Goal: Information Seeking & Learning: Learn about a topic

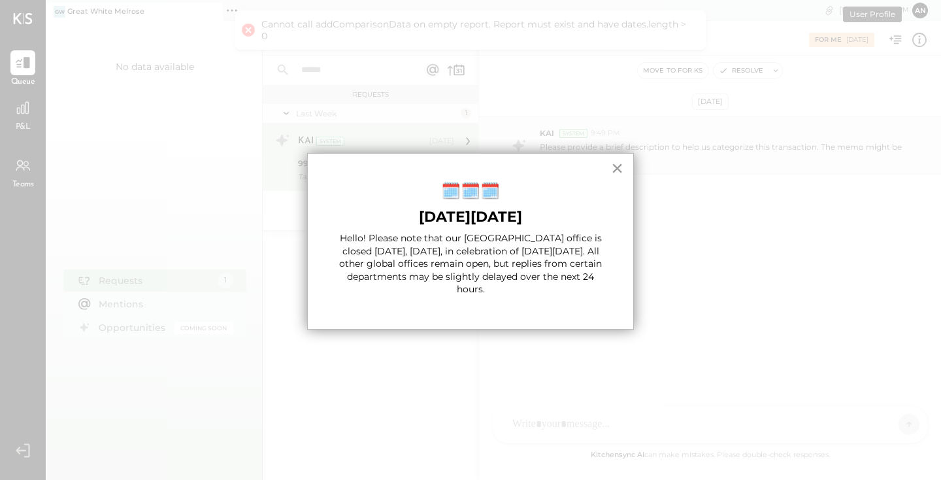
click at [614, 169] on button "×" at bounding box center [617, 167] width 12 height 21
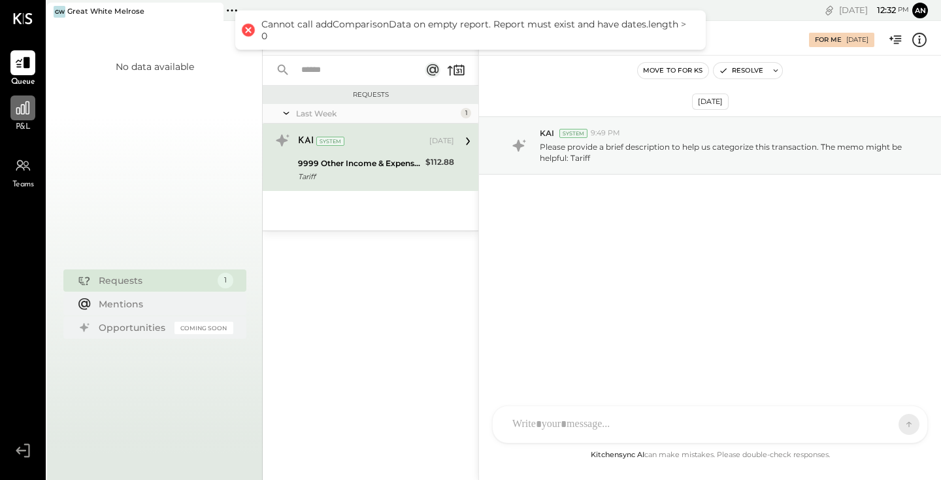
click at [23, 110] on icon at bounding box center [22, 107] width 17 height 17
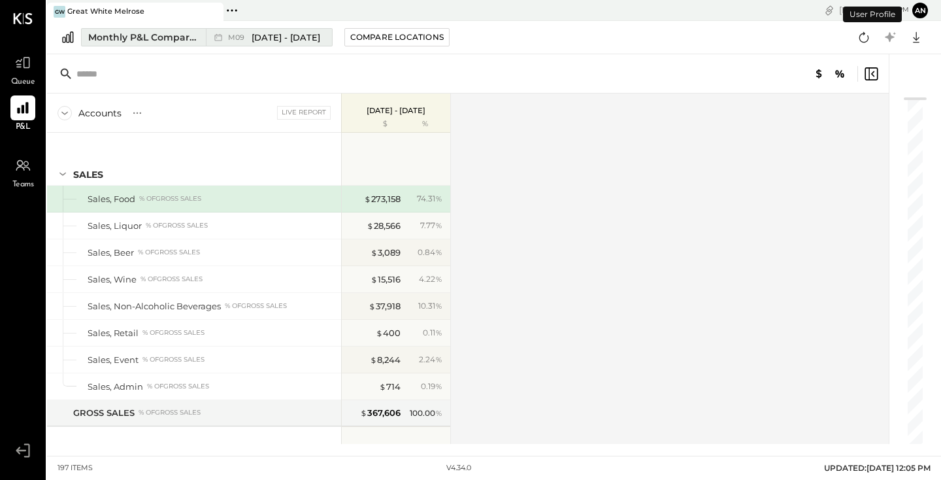
click at [284, 40] on span "[DATE] - [DATE]" at bounding box center [286, 37] width 69 height 12
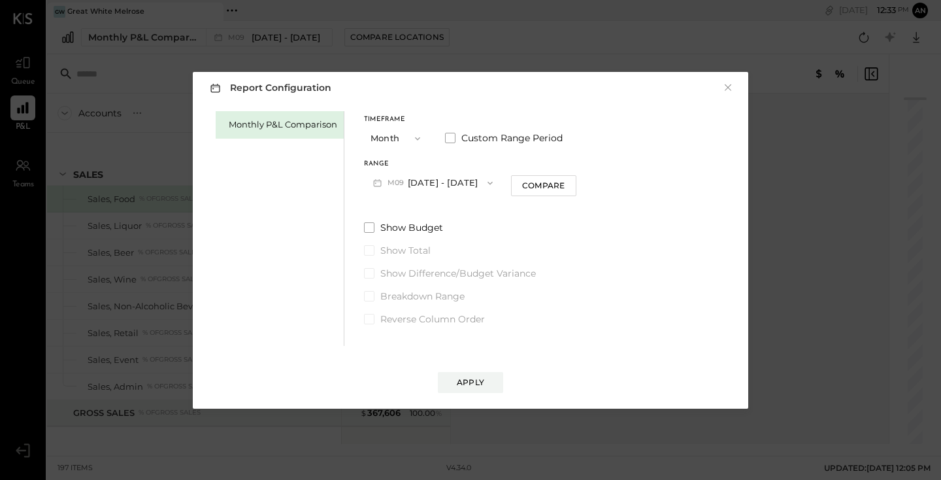
click at [429, 181] on button "M09 [DATE] - [DATE]" at bounding box center [433, 183] width 138 height 24
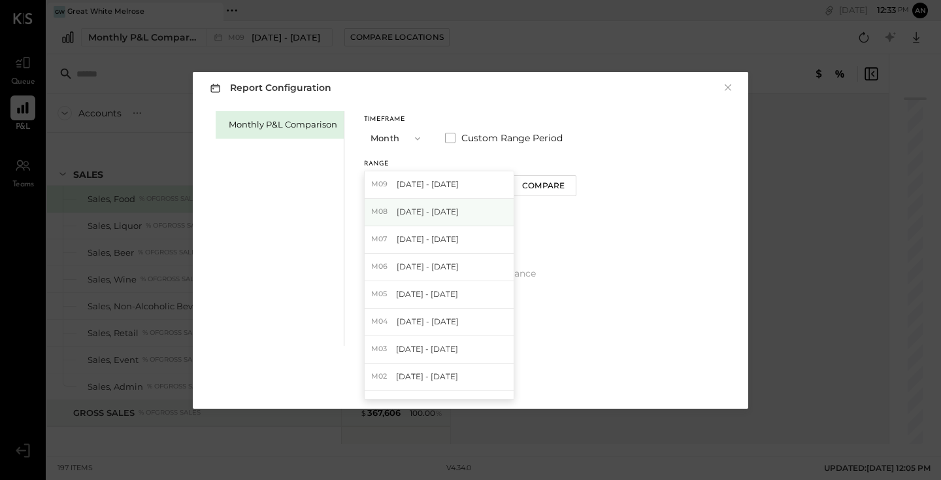
click at [425, 211] on span "[DATE] - [DATE]" at bounding box center [428, 211] width 62 height 11
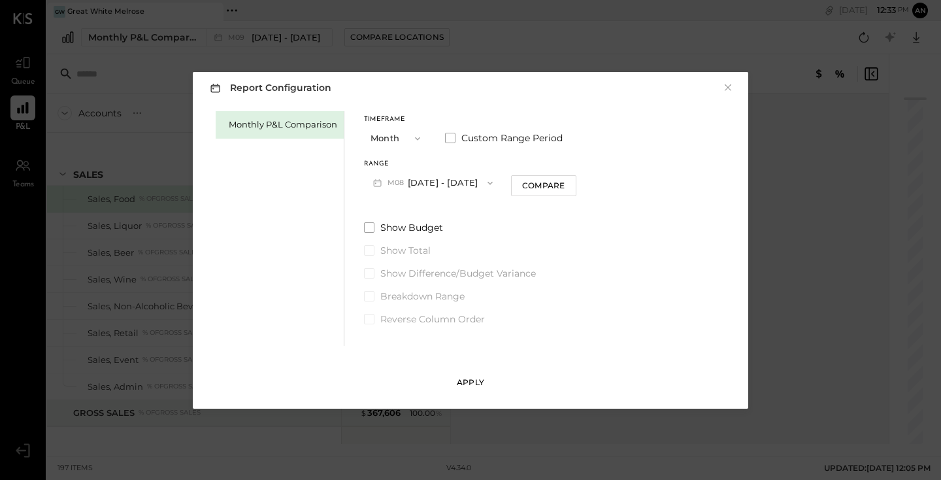
click at [467, 373] on button "Apply" at bounding box center [470, 382] width 65 height 21
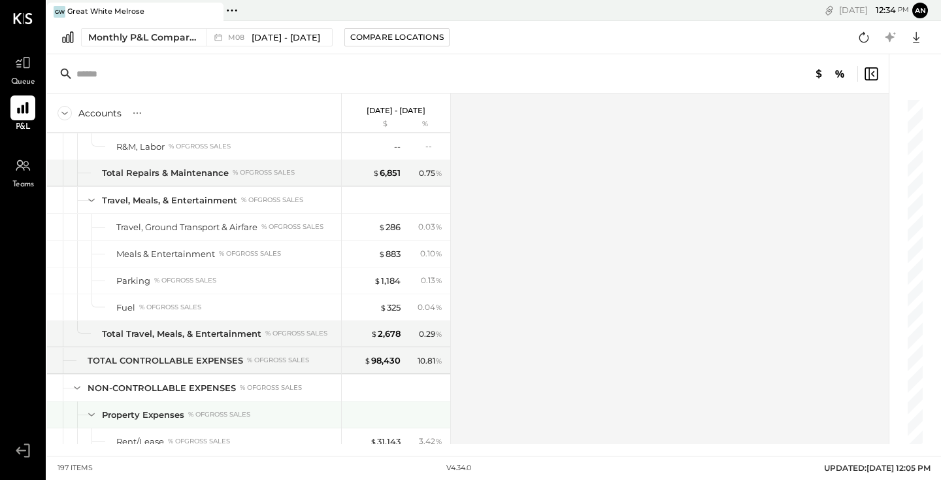
scroll to position [3260, 0]
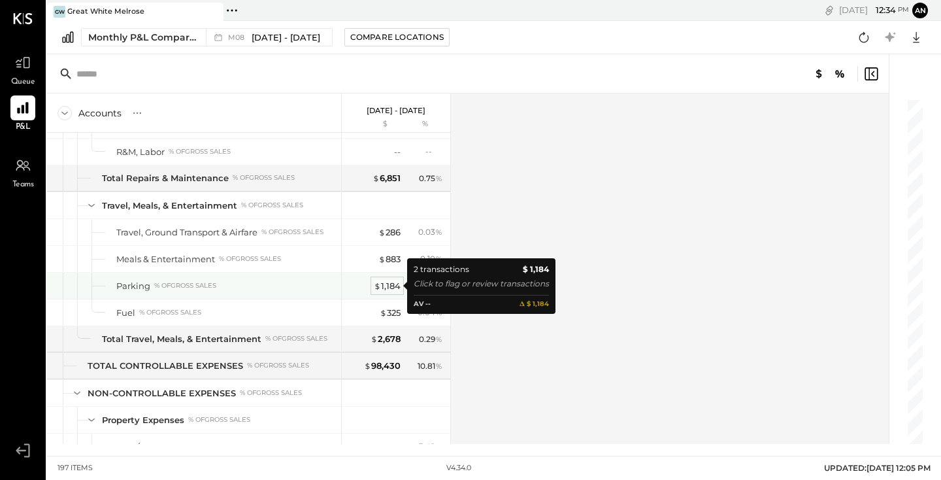
click at [387, 290] on div "$ 1,184" at bounding box center [387, 286] width 27 height 12
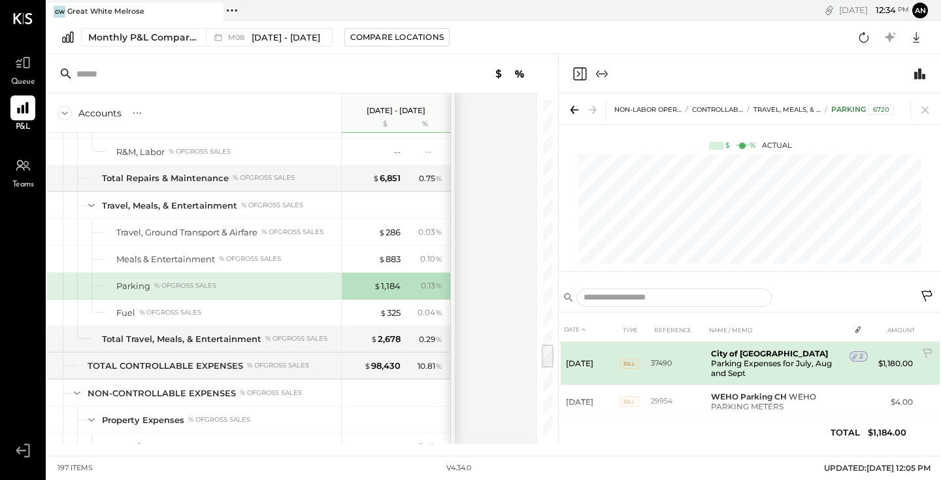
click at [859, 355] on span "2" at bounding box center [861, 356] width 4 height 9
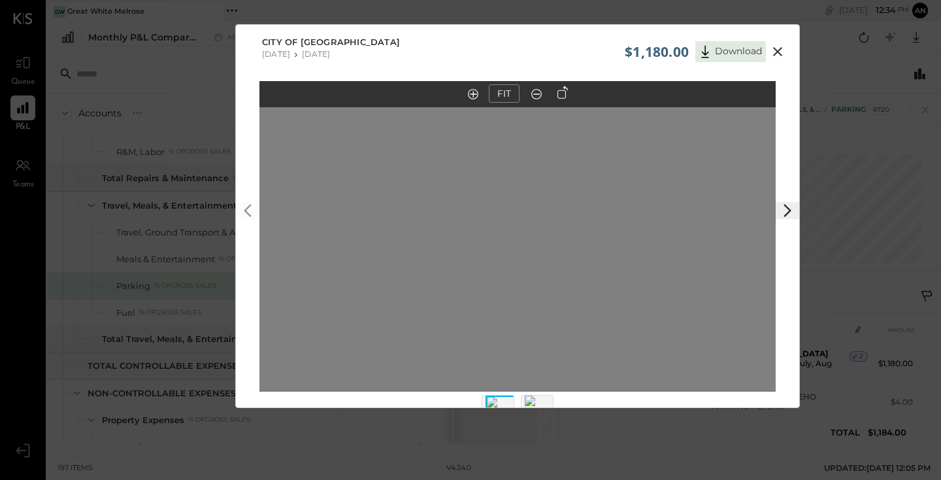
drag, startPoint x: 595, startPoint y: 338, endPoint x: 577, endPoint y: 307, distance: 36.0
click at [563, 96] on icon at bounding box center [562, 92] width 10 height 13
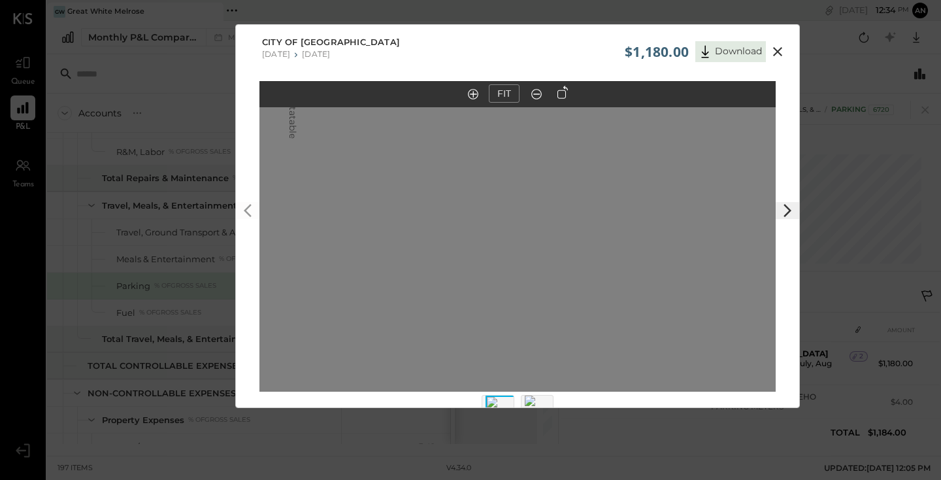
drag, startPoint x: 516, startPoint y: 162, endPoint x: 519, endPoint y: 248, distance: 86.3
click at [299, 138] on img at bounding box center [292, 86] width 13 height 104
drag, startPoint x: 516, startPoint y: 233, endPoint x: 508, endPoint y: 305, distance: 71.7
click at [291, 209] on img at bounding box center [284, 157] width 13 height 104
drag, startPoint x: 518, startPoint y: 259, endPoint x: 506, endPoint y: 176, distance: 83.8
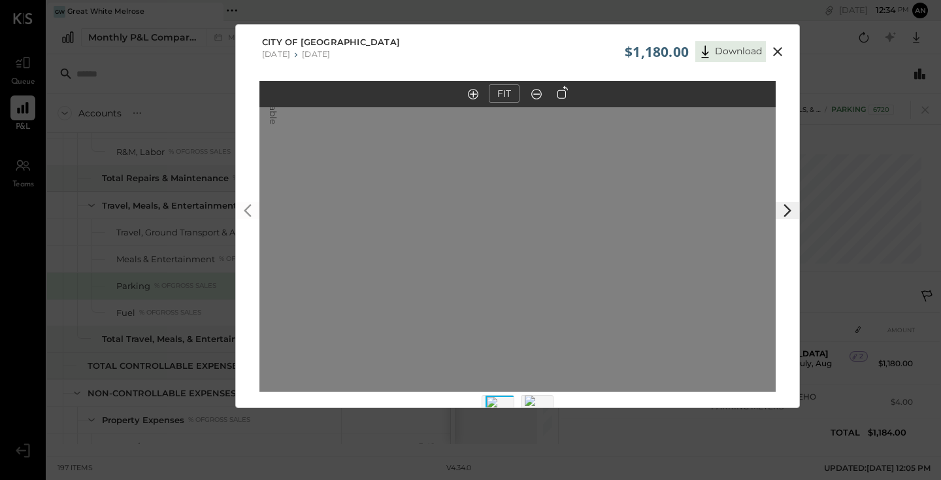
click at [280, 124] on img at bounding box center [273, 72] width 13 height 104
drag, startPoint x: 508, startPoint y: 294, endPoint x: 509, endPoint y: 253, distance: 41.2
click at [281, 85] on img at bounding box center [274, 33] width 13 height 104
drag, startPoint x: 507, startPoint y: 304, endPoint x: 504, endPoint y: 272, distance: 31.5
click at [279, 54] on img at bounding box center [272, 2] width 13 height 104
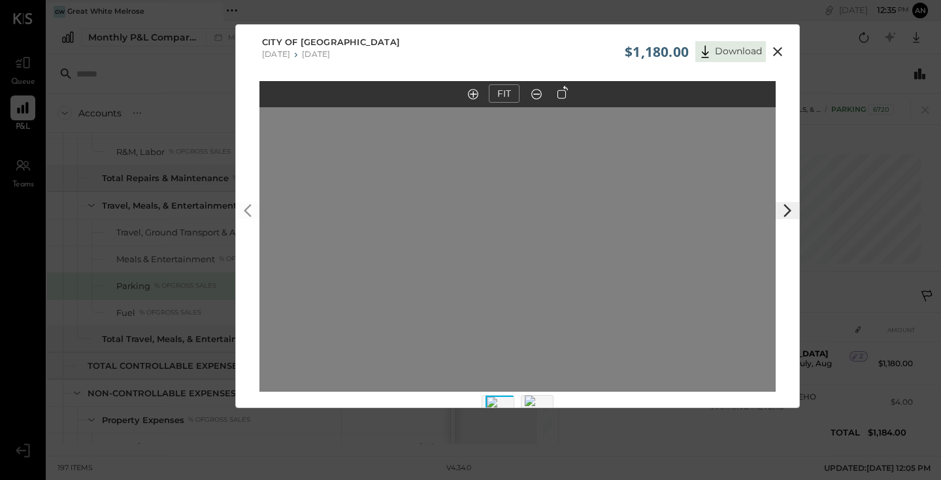
drag, startPoint x: 504, startPoint y: 310, endPoint x: 512, endPoint y: 225, distance: 85.3
drag, startPoint x: 501, startPoint y: 229, endPoint x: 516, endPoint y: 369, distance: 140.6
drag, startPoint x: 511, startPoint y: 322, endPoint x: 487, endPoint y: 390, distance: 72.1
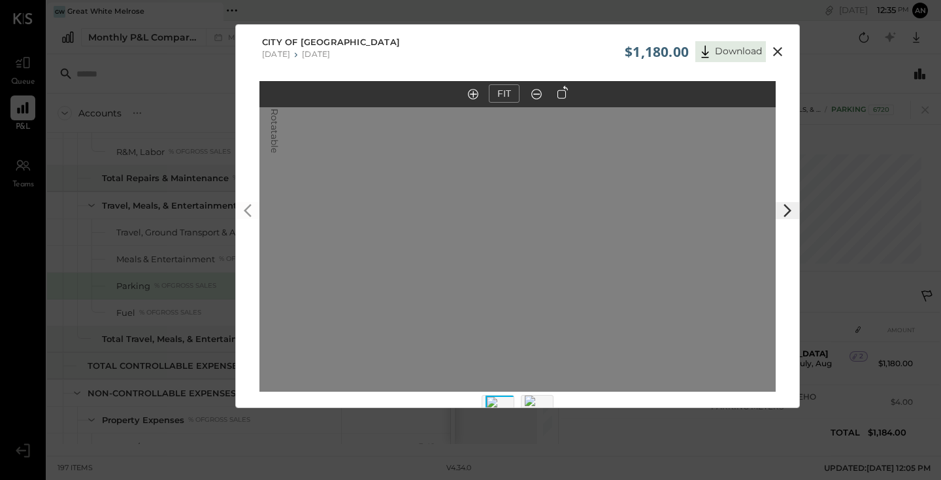
click at [281, 152] on img at bounding box center [274, 100] width 13 height 104
drag, startPoint x: 513, startPoint y: 378, endPoint x: 510, endPoint y: 411, distance: 33.5
click at [510, 411] on div "$1,180.00 Download City of [GEOGRAPHIC_DATA] [DATE] [DATE] FIT" at bounding box center [470, 240] width 941 height 480
drag, startPoint x: 518, startPoint y: 315, endPoint x: 510, endPoint y: 421, distance: 106.8
click at [510, 421] on div "$1,180.00 Download City of [GEOGRAPHIC_DATA] [DATE] [DATE] FIT" at bounding box center [470, 240] width 941 height 480
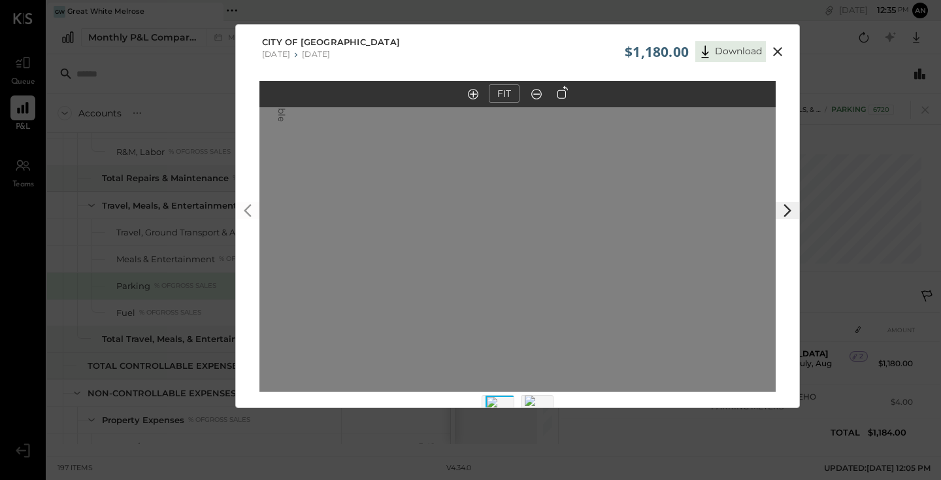
drag, startPoint x: 531, startPoint y: 308, endPoint x: 511, endPoint y: 416, distance: 110.2
click at [512, 415] on div "$1,180.00 Download City of [GEOGRAPHIC_DATA] [DATE] [DATE] FIT" at bounding box center [470, 240] width 941 height 480
drag, startPoint x: 618, startPoint y: 223, endPoint x: 604, endPoint y: 193, distance: 33.0
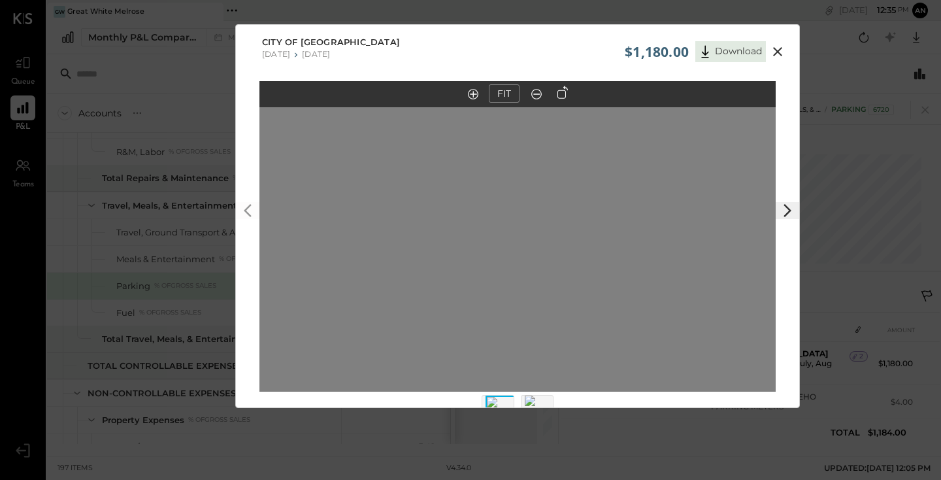
click at [537, 399] on img at bounding box center [540, 413] width 31 height 37
drag, startPoint x: 550, startPoint y: 306, endPoint x: 552, endPoint y: 386, distance: 80.4
click at [382, 81] on img at bounding box center [375, 29] width 13 height 104
click at [779, 56] on icon at bounding box center [777, 51] width 9 height 9
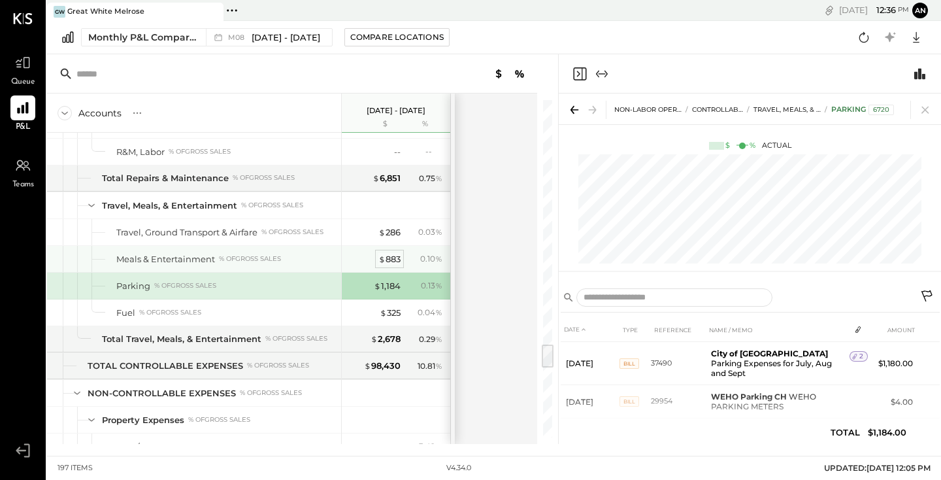
click at [392, 261] on div "$ 883" at bounding box center [389, 259] width 22 height 12
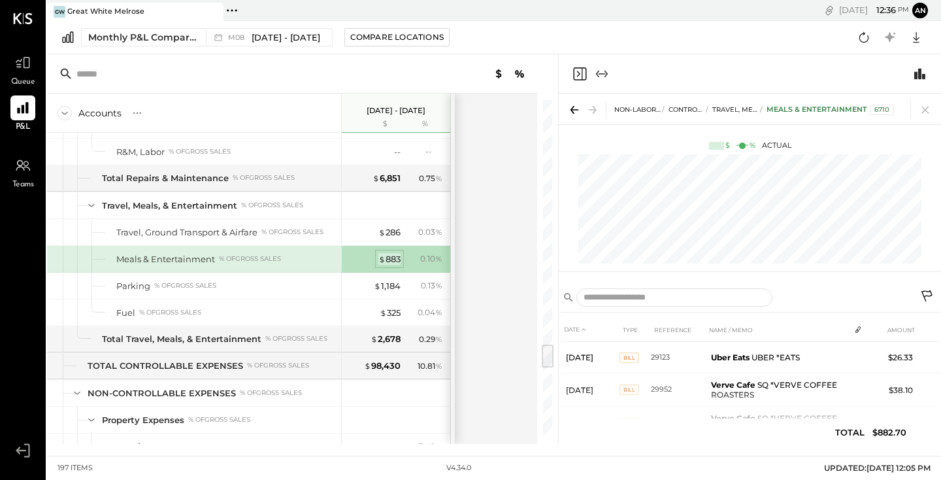
click at [389, 261] on div "$ 883" at bounding box center [389, 259] width 22 height 12
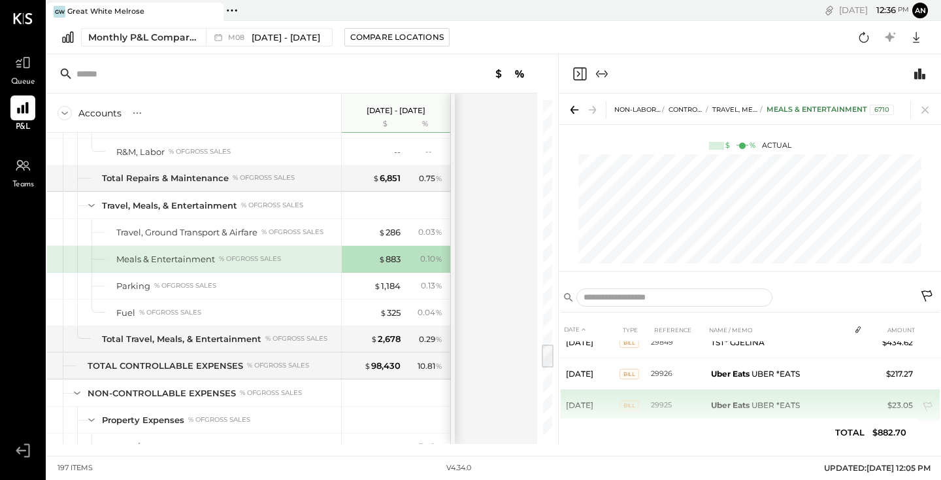
scroll to position [205, 0]
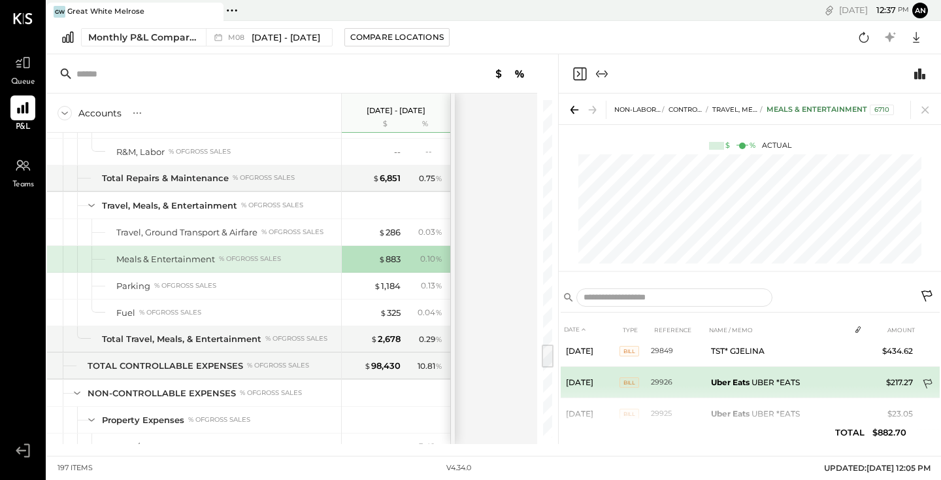
click at [927, 378] on icon at bounding box center [928, 384] width 13 height 13
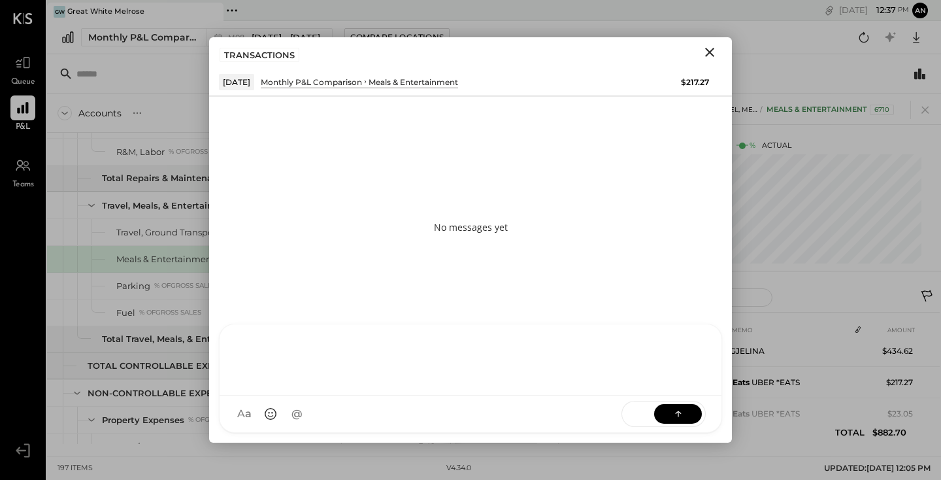
click at [619, 420] on div "E [PERSON_NAME] DA [PERSON_NAME] A [PERSON_NAME] S samt CC [PERSON_NAME] S samc…" at bounding box center [470, 377] width 503 height 109
click at [708, 55] on icon "Close" at bounding box center [710, 52] width 16 height 16
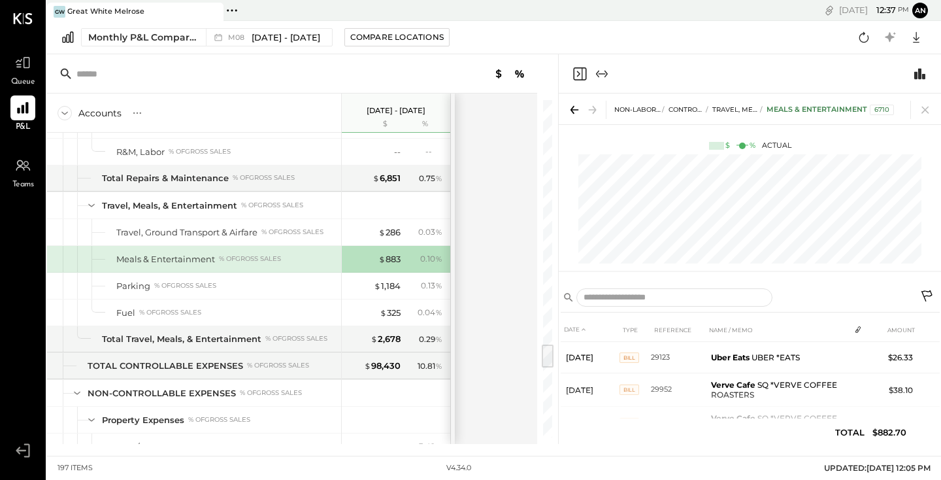
scroll to position [0, 0]
click at [927, 110] on icon at bounding box center [925, 110] width 18 height 18
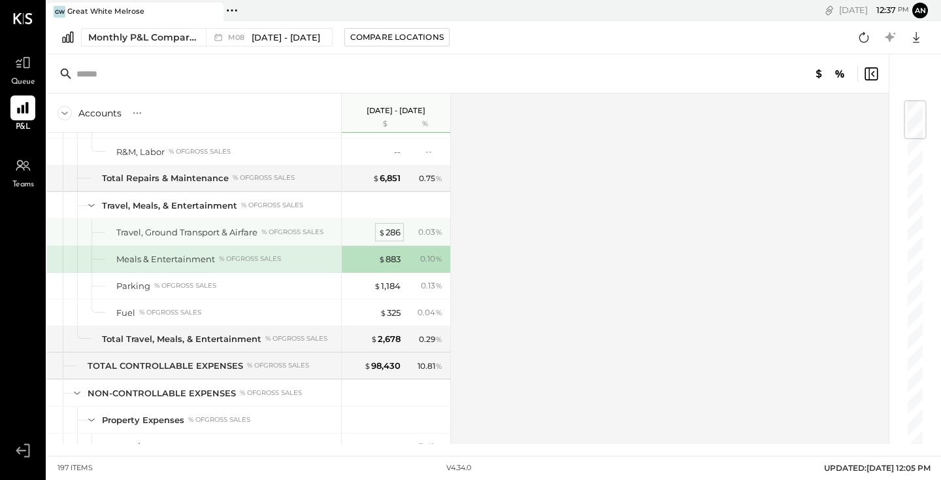
click at [389, 235] on div "$ 286" at bounding box center [389, 232] width 22 height 12
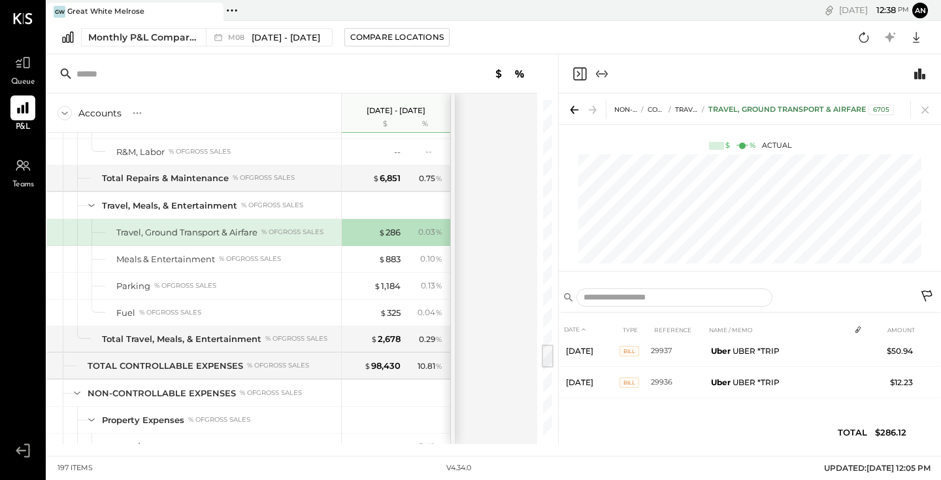
scroll to position [434, 0]
click at [487, 219] on div "Accounts S % GL [DATE] - [DATE] $ % SALES Sales, Food % of GROSS SALES Sales, L…" at bounding box center [293, 268] width 492 height 350
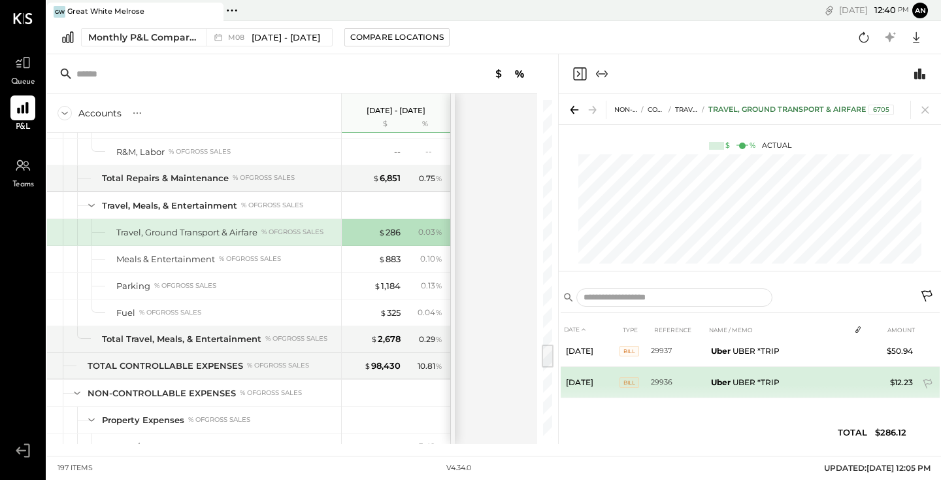
scroll to position [363, 167]
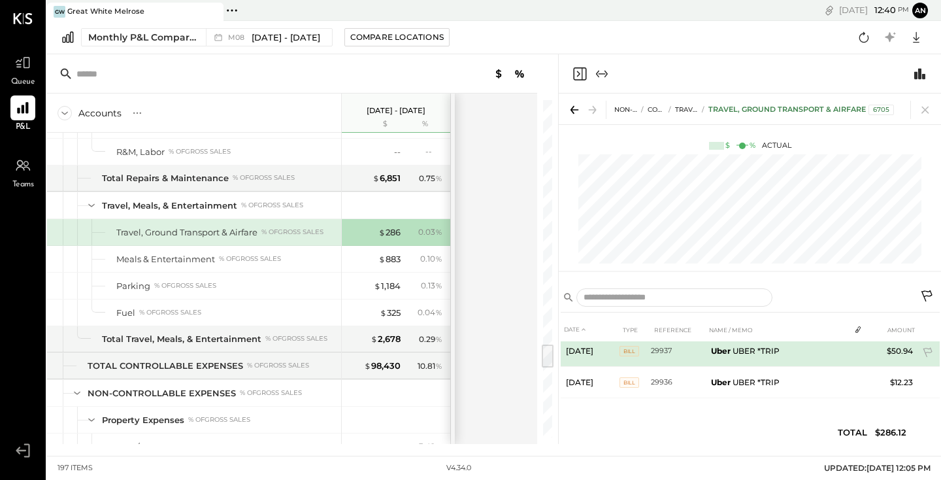
click at [776, 367] on td "Uber UBER *TRIP" at bounding box center [778, 350] width 144 height 31
click at [619, 356] on span "BILL" at bounding box center [629, 351] width 20 height 10
click at [651, 367] on td "29937" at bounding box center [678, 350] width 55 height 31
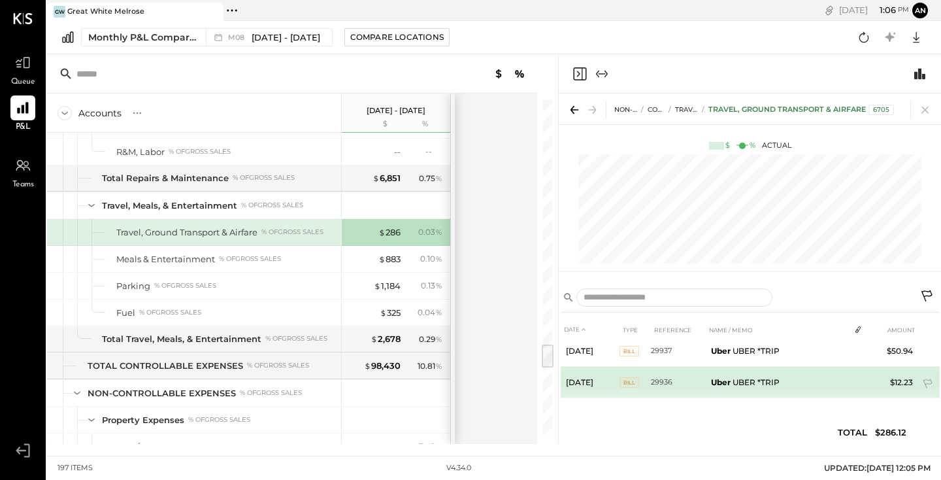
scroll to position [418, 0]
click at [735, 378] on td "Uber UBER *TRIP" at bounding box center [778, 382] width 144 height 31
click at [651, 379] on td "29936" at bounding box center [678, 382] width 55 height 31
click at [619, 381] on span "BILL" at bounding box center [629, 382] width 20 height 10
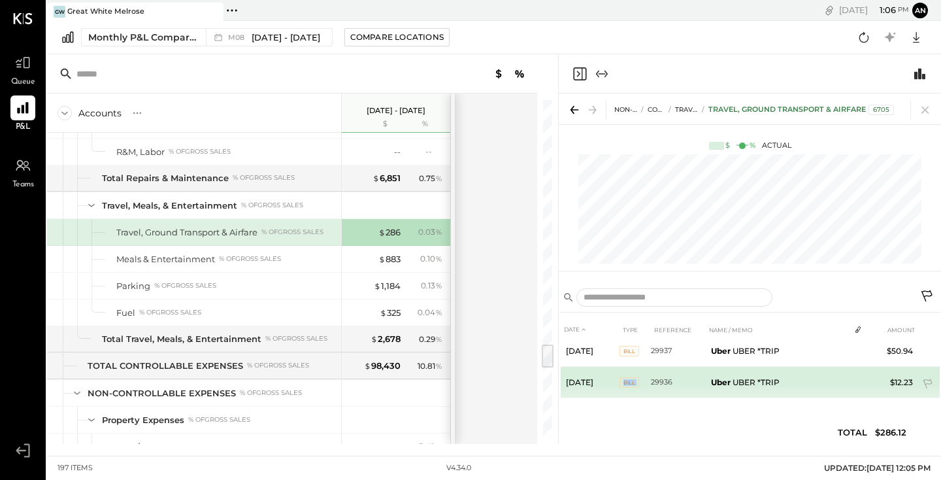
click at [619, 381] on span "BILL" at bounding box center [629, 382] width 20 height 10
click at [651, 381] on td "29936" at bounding box center [678, 382] width 55 height 31
click at [711, 380] on b "Uber" at bounding box center [721, 382] width 20 height 10
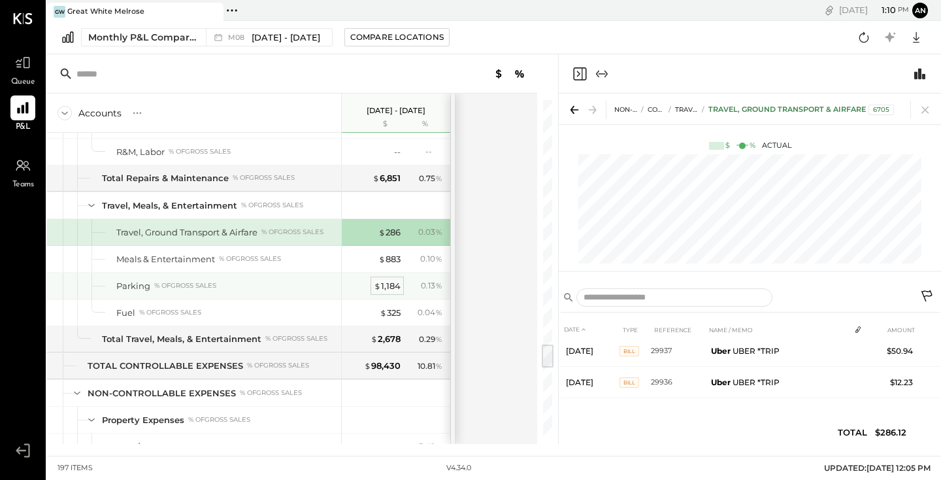
click at [391, 288] on div "$ 1,184" at bounding box center [387, 286] width 27 height 12
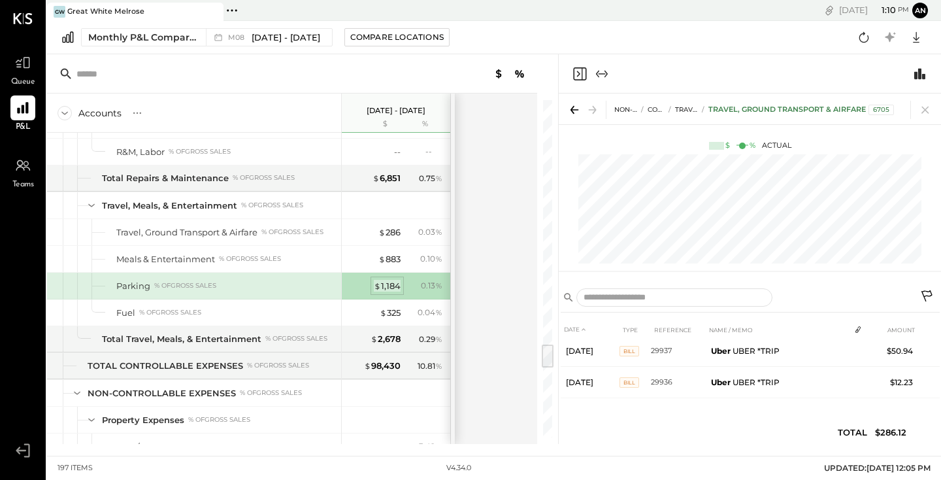
scroll to position [10, 0]
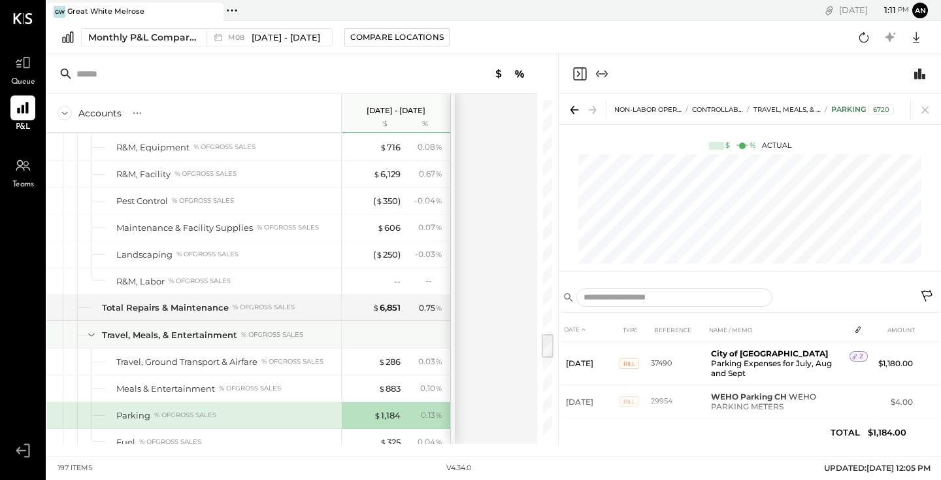
scroll to position [3118, 0]
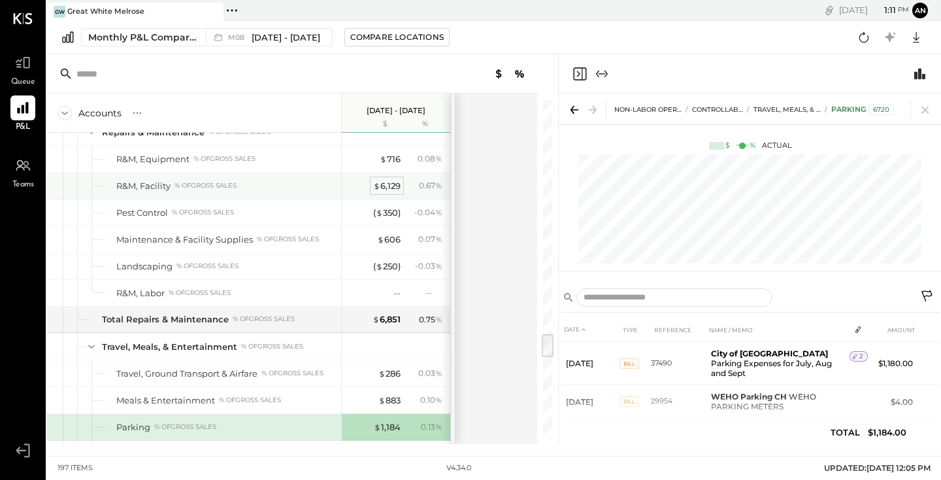
click at [391, 185] on div "$ 6,129" at bounding box center [386, 186] width 27 height 12
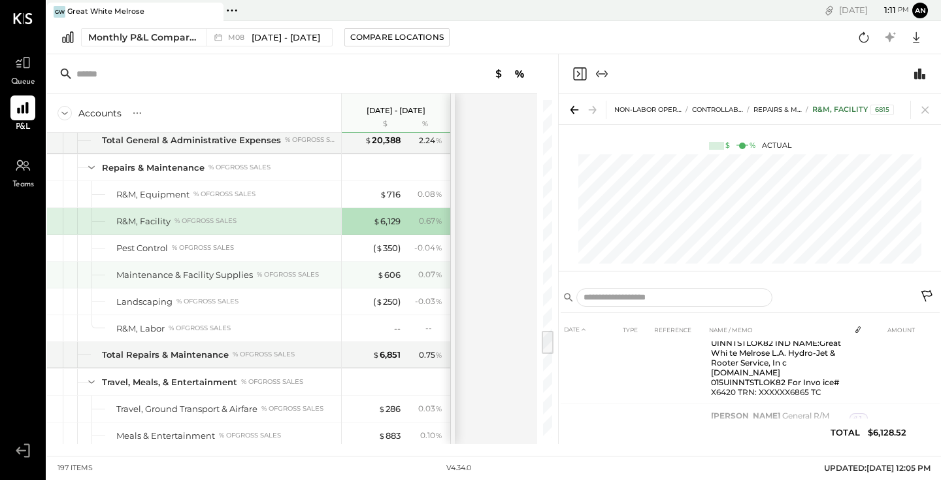
scroll to position [3075, 0]
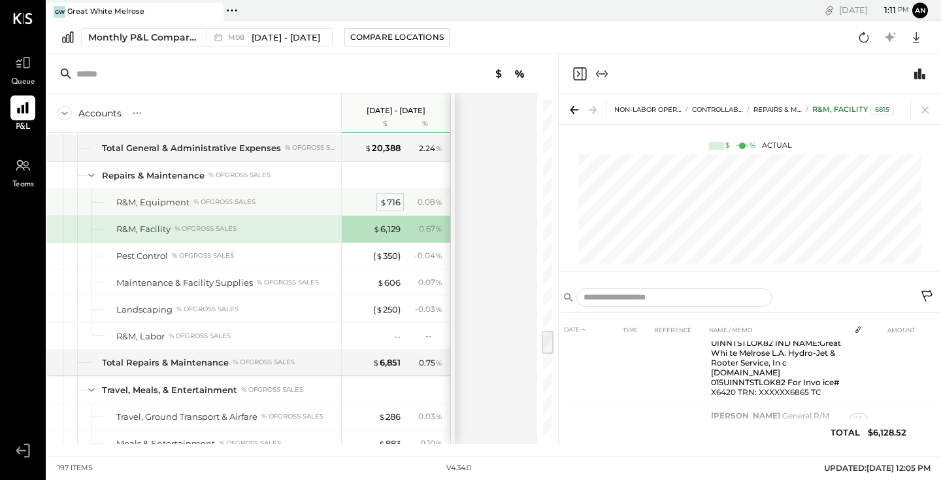
click at [395, 206] on div "$ 716" at bounding box center [390, 202] width 21 height 12
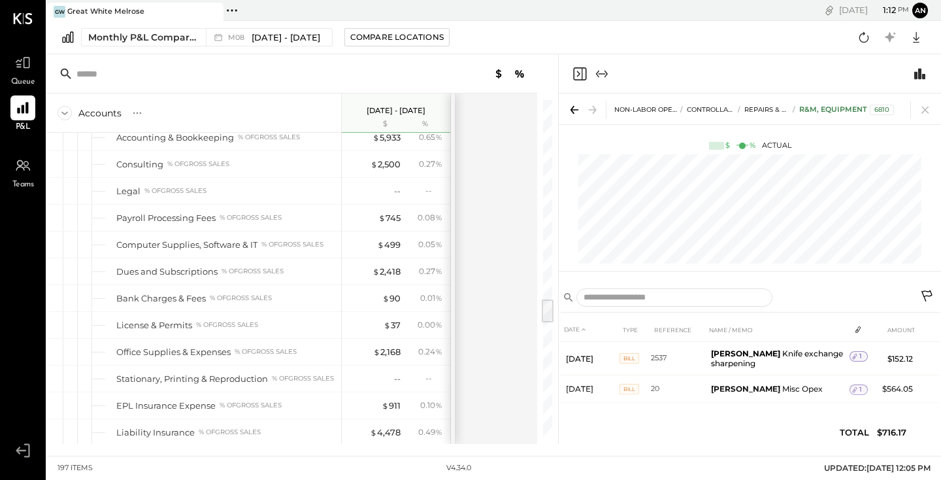
scroll to position [2656, 0]
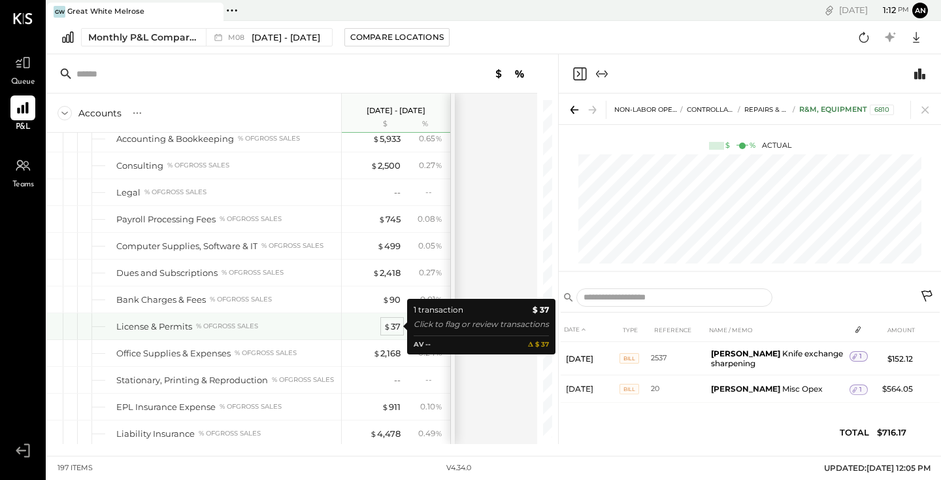
click at [389, 325] on span "$" at bounding box center [387, 326] width 7 height 10
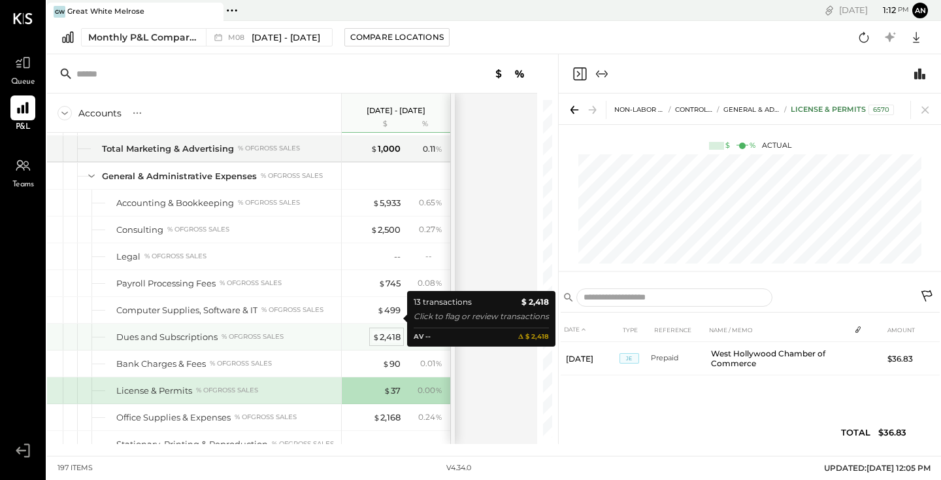
scroll to position [2590, 0]
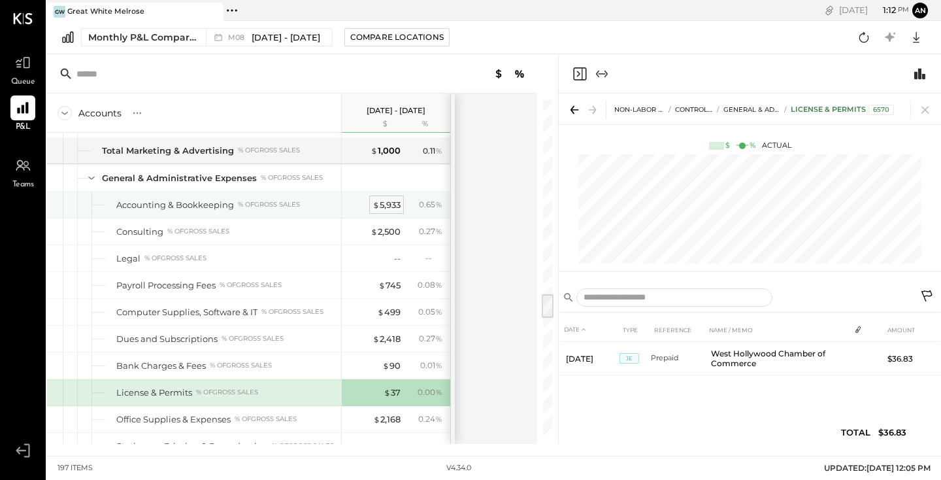
click at [387, 201] on div "$ 5,933" at bounding box center [386, 205] width 28 height 12
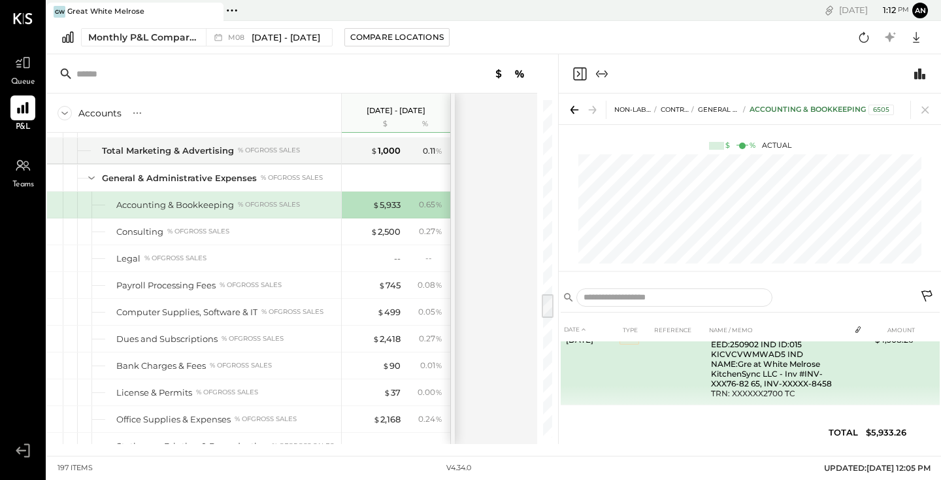
scroll to position [187, 0]
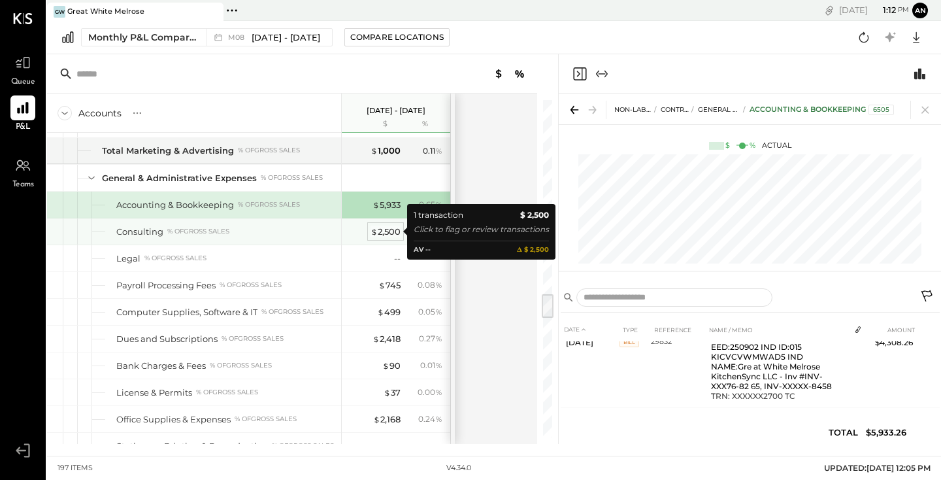
click at [382, 228] on div "$ 2,500" at bounding box center [386, 231] width 30 height 12
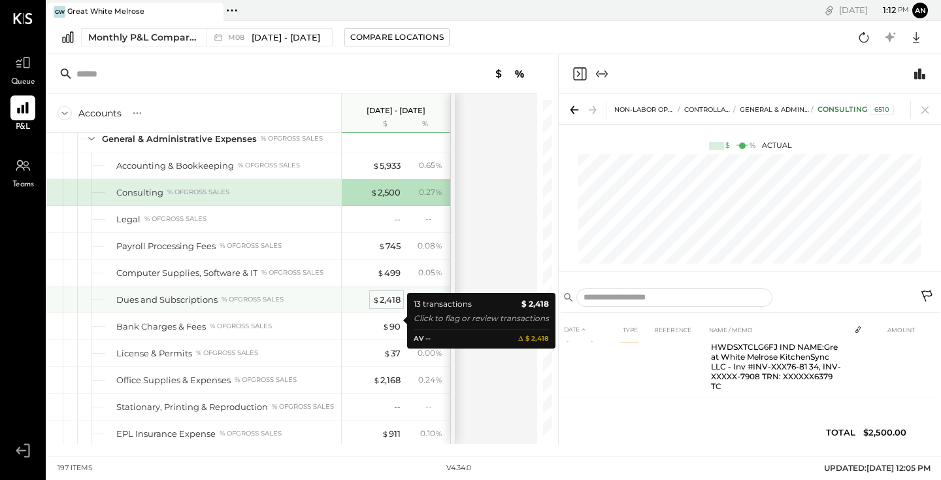
scroll to position [2629, 0]
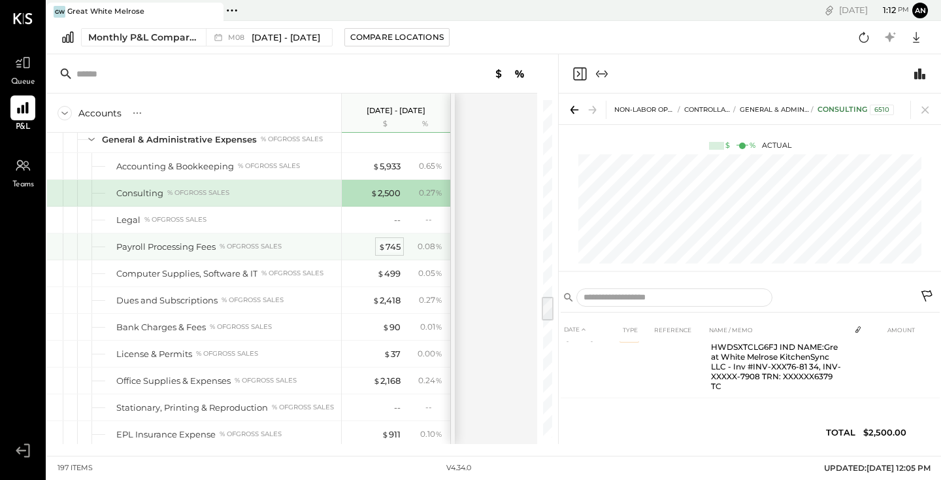
click at [387, 241] on div "$ 745" at bounding box center [389, 246] width 22 height 12
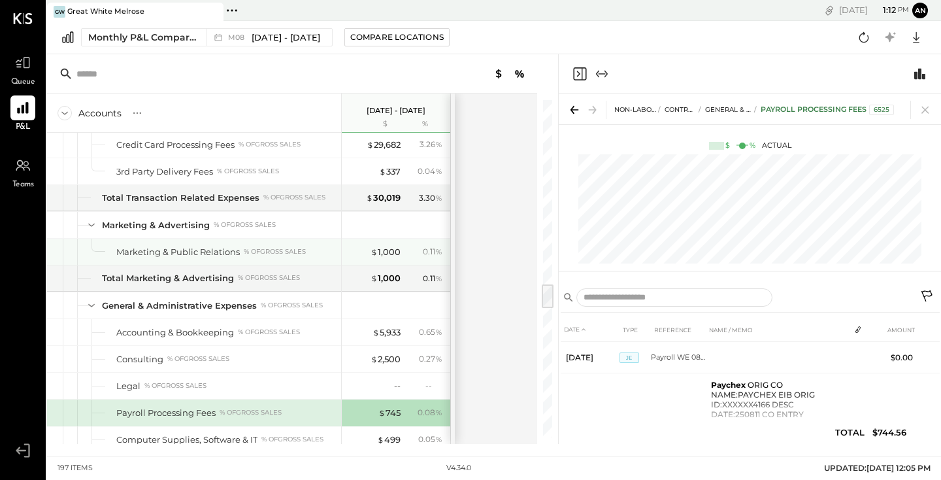
scroll to position [2460, 0]
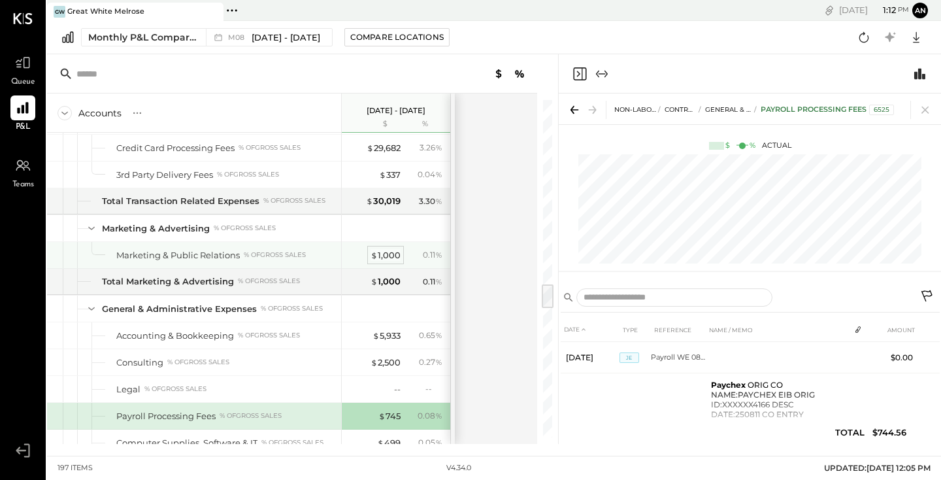
click at [386, 253] on div "$ 1,000" at bounding box center [386, 255] width 30 height 12
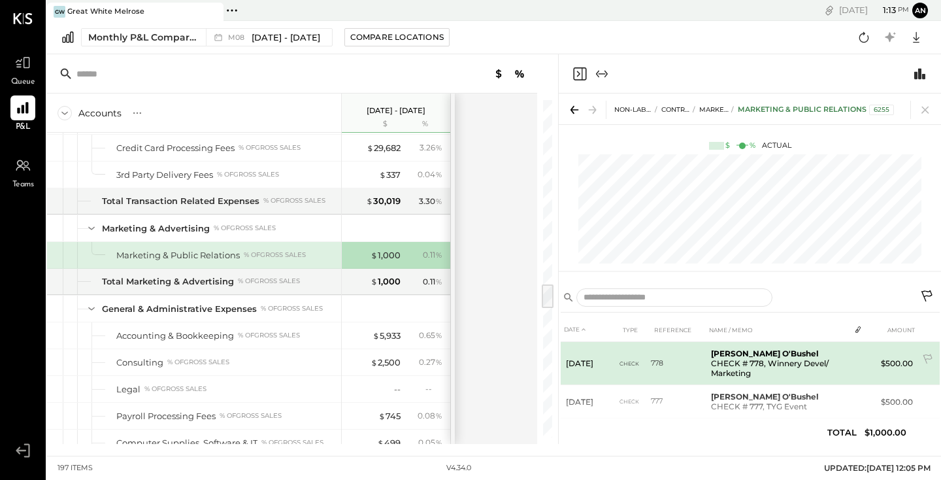
click at [776, 354] on b "[PERSON_NAME] O'Bushel" at bounding box center [765, 353] width 108 height 10
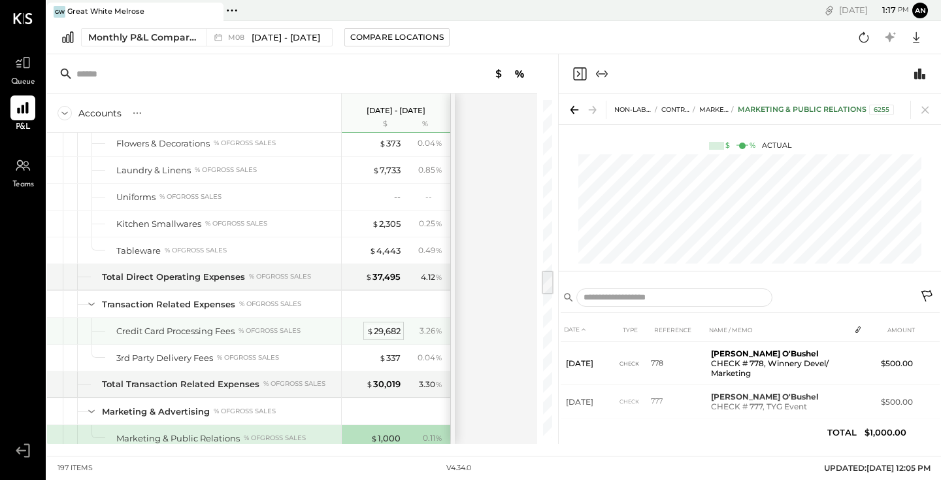
scroll to position [2273, 0]
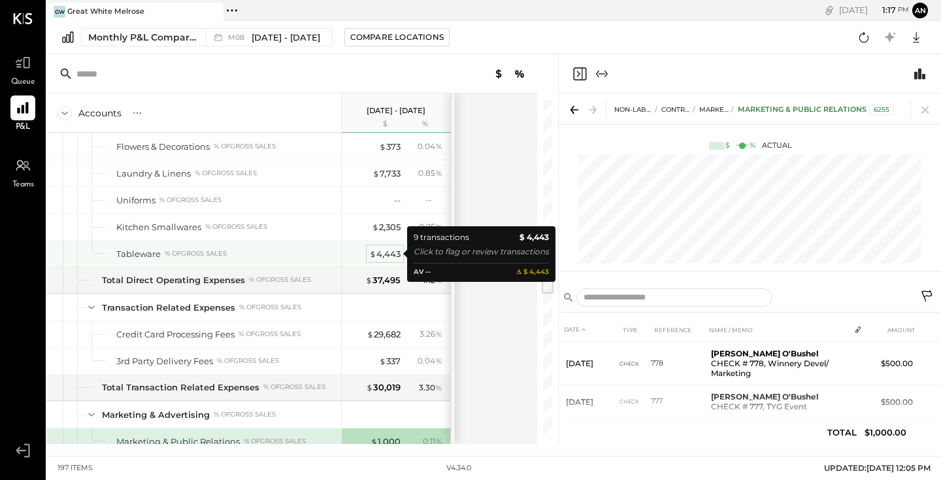
click at [389, 254] on div "$ 4,443" at bounding box center [384, 254] width 31 height 12
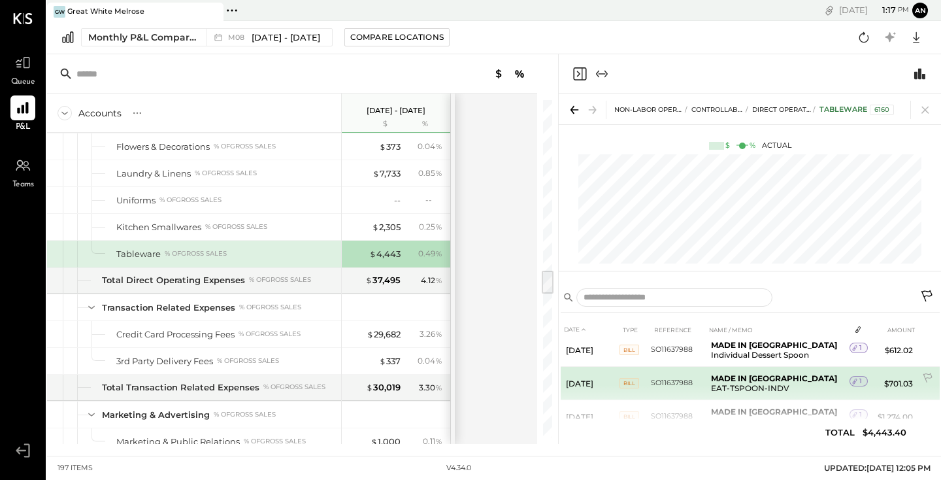
scroll to position [47, 0]
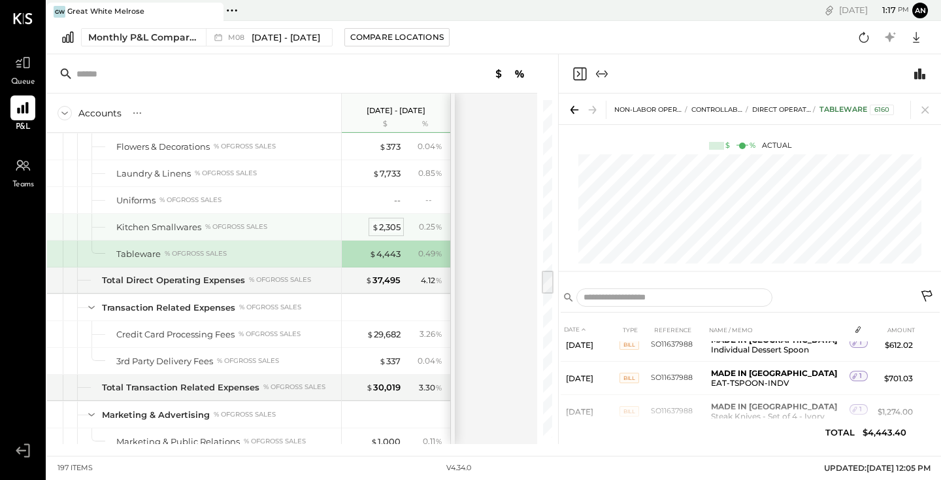
click at [384, 224] on div "$ 2,305" at bounding box center [386, 227] width 29 height 12
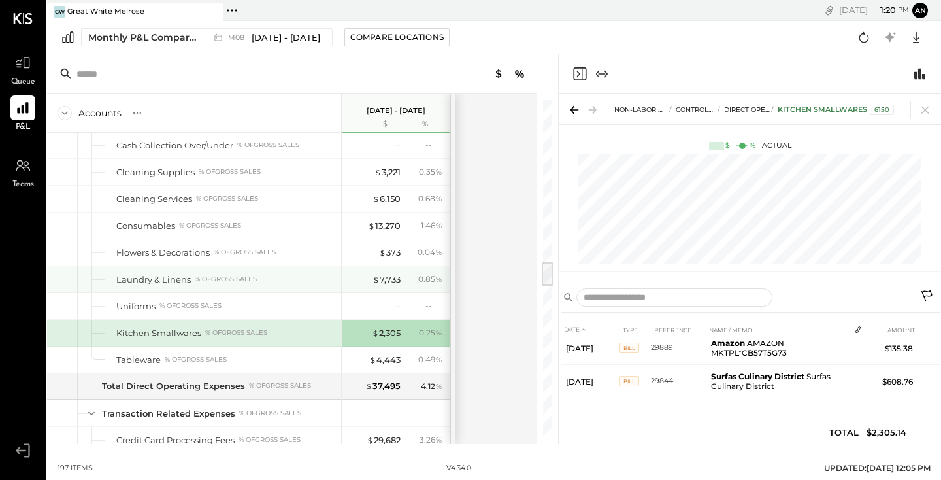
scroll to position [2152, 0]
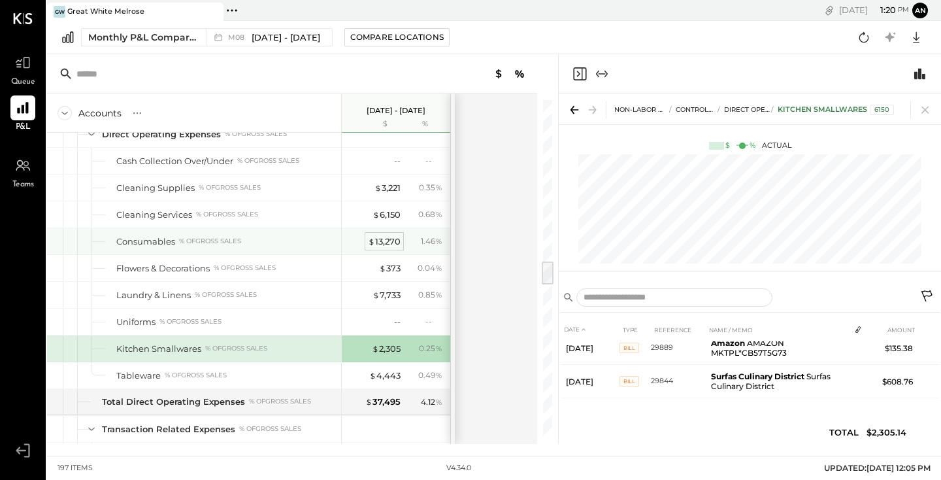
click at [380, 243] on div "$ 13,270" at bounding box center [384, 241] width 33 height 12
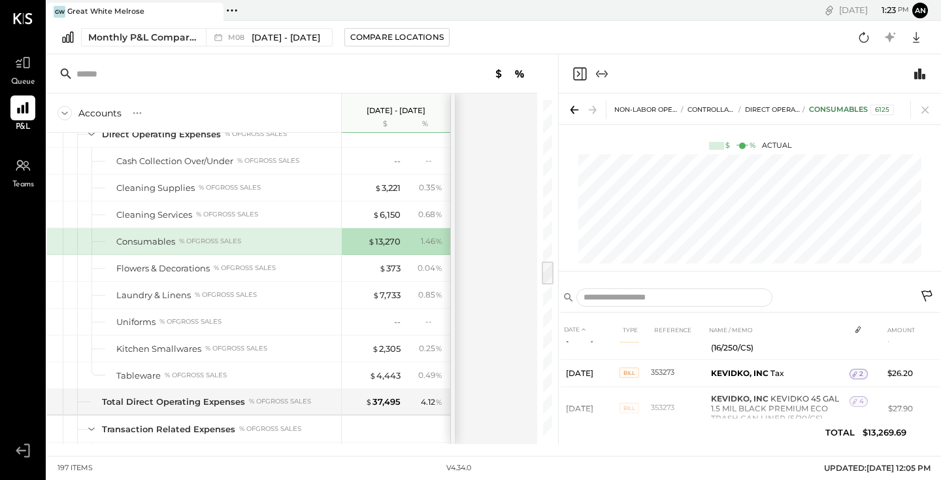
scroll to position [4601, 14]
click at [752, 267] on div "NON-LABOR OPERATING EXPENSES CONTROLLABLE EXPENSES Direct Operating Expenses Co…" at bounding box center [750, 186] width 382 height 186
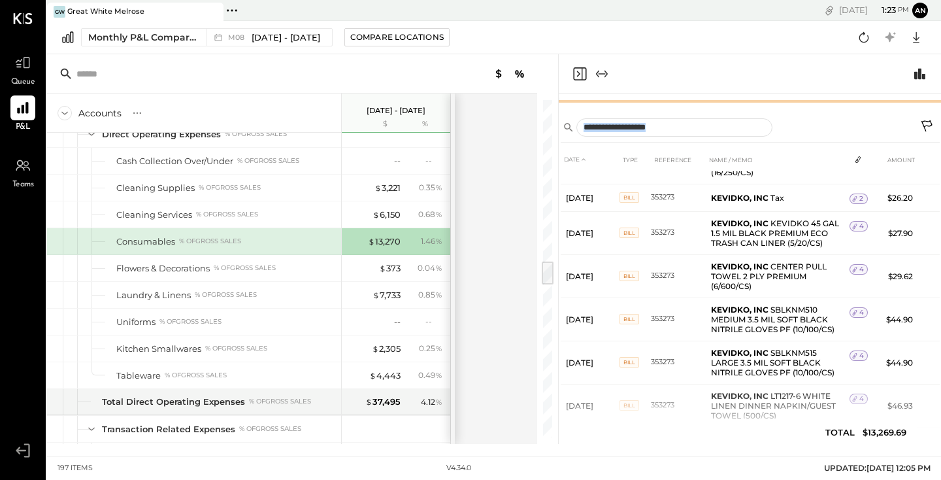
drag, startPoint x: 752, startPoint y: 271, endPoint x: 731, endPoint y: 144, distance: 128.5
click at [731, 145] on div "NON-LABOR OPERATING EXPENSES CONTROLLABLE EXPENSES Direct Operating Expenses Co…" at bounding box center [750, 268] width 382 height 350
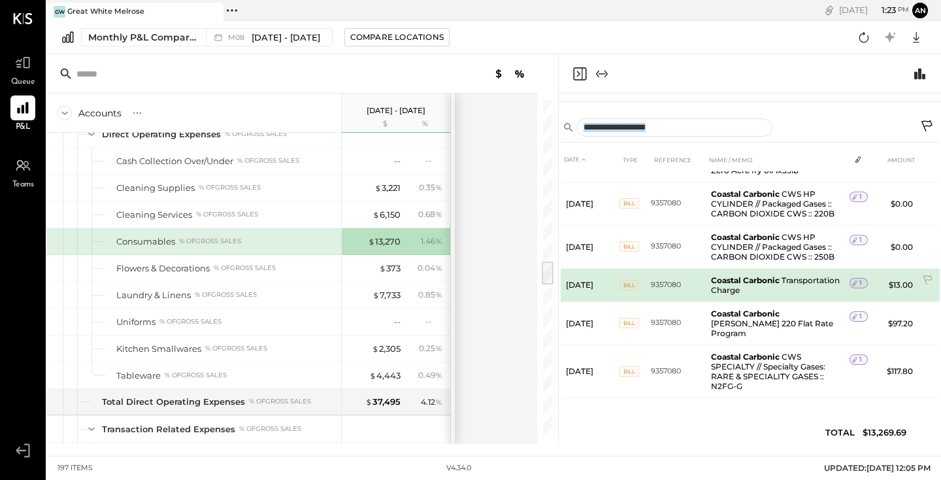
scroll to position [5159, 13]
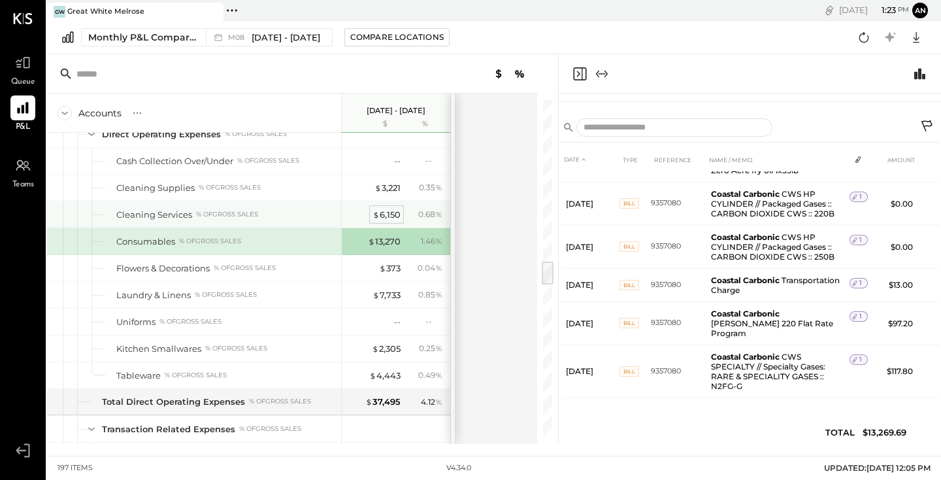
click at [395, 216] on div "$ 6,150" at bounding box center [386, 214] width 28 height 12
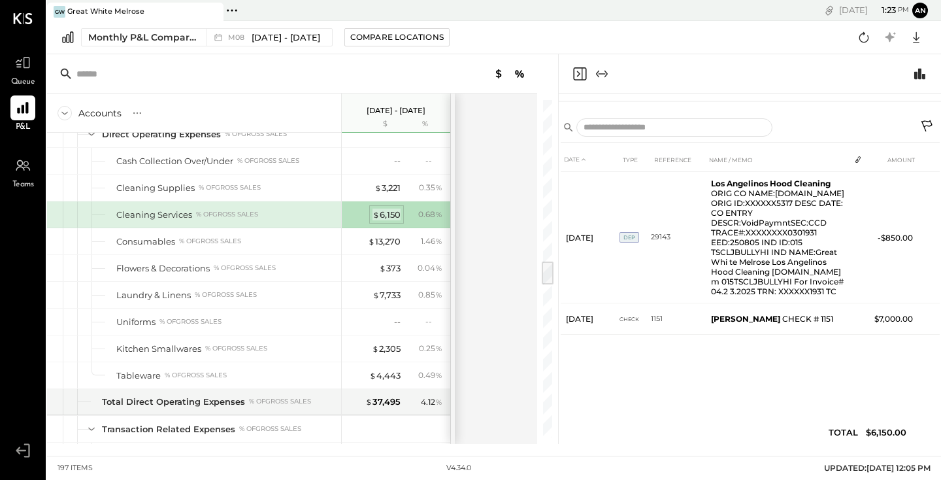
scroll to position [0, 0]
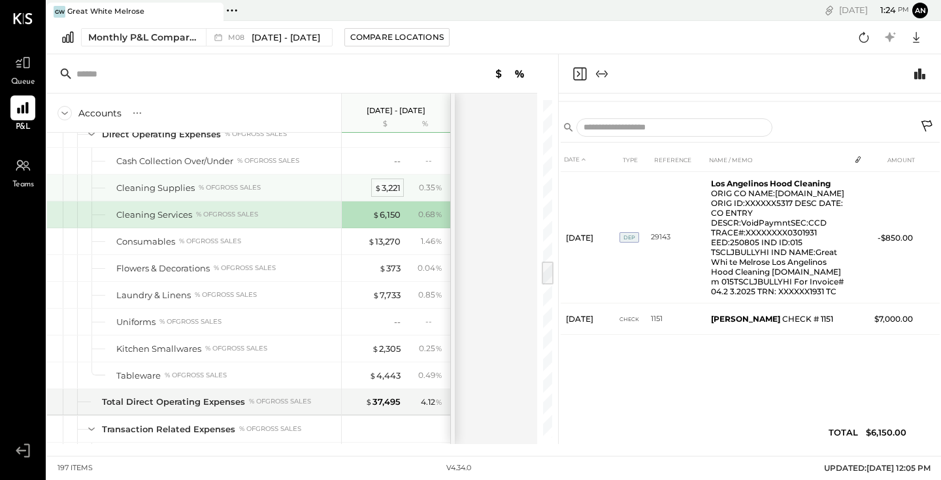
click at [384, 188] on div "$ 3,221" at bounding box center [387, 188] width 26 height 12
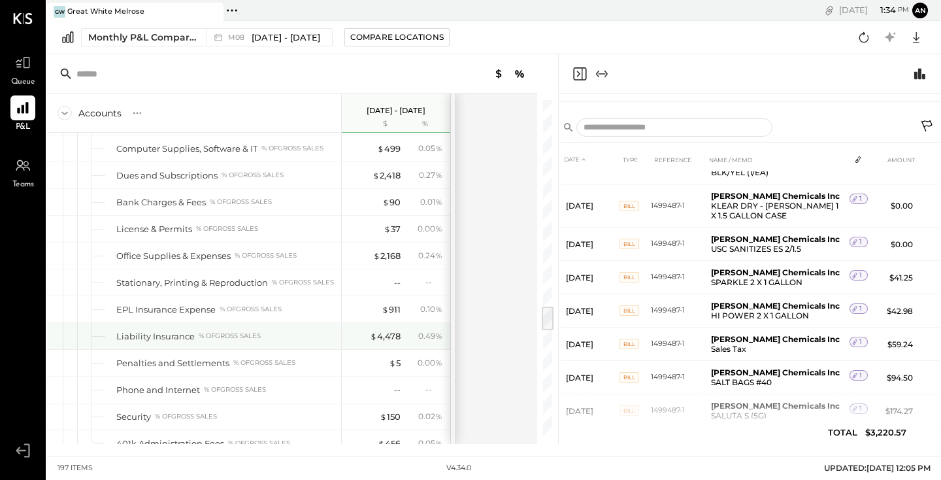
scroll to position [2756, 0]
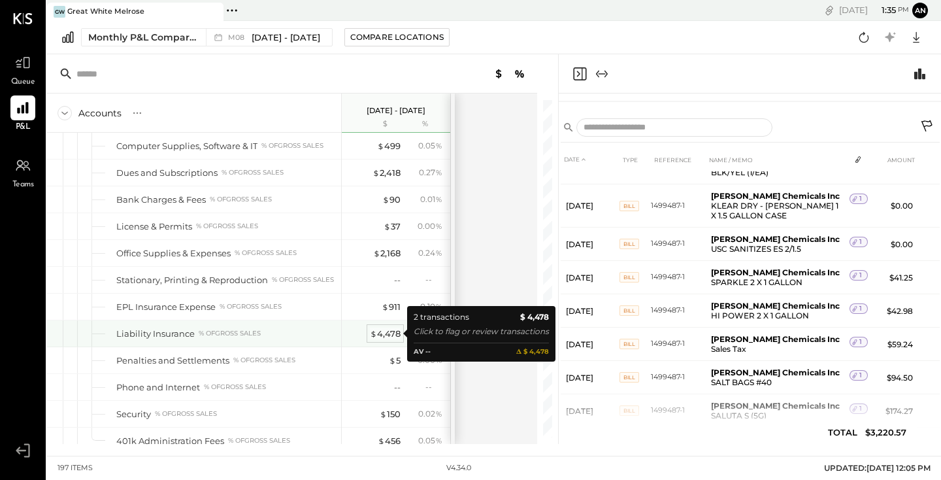
click at [385, 333] on div "$ 4,478" at bounding box center [385, 333] width 31 height 12
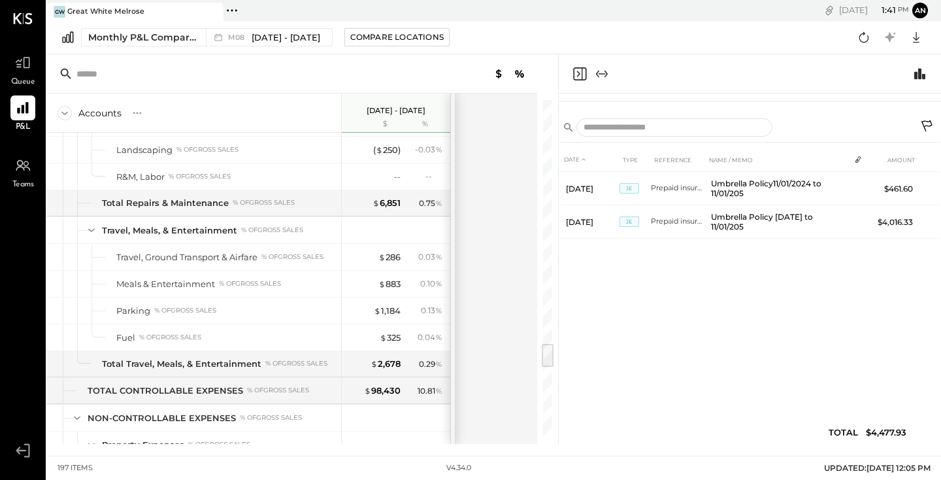
scroll to position [3251, 0]
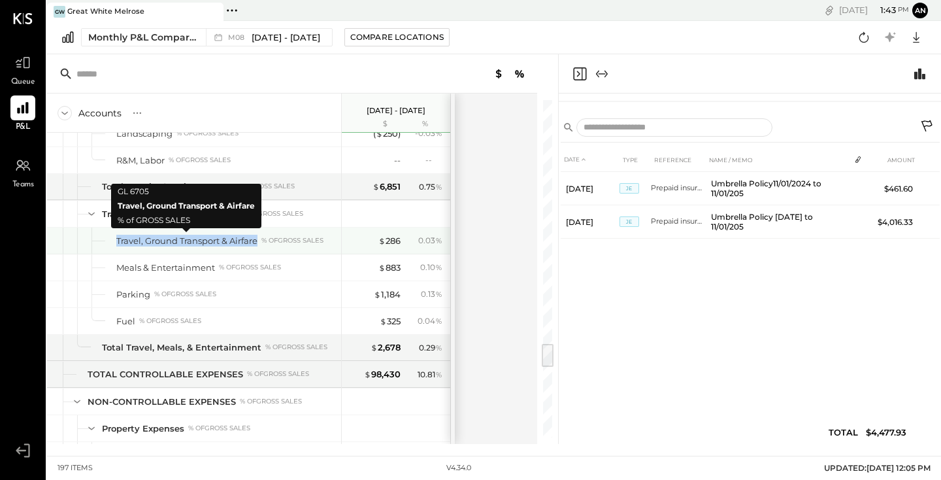
drag, startPoint x: 258, startPoint y: 244, endPoint x: 118, endPoint y: 242, distance: 139.8
click at [118, 242] on div "Travel, Ground Transport & Airfare" at bounding box center [186, 241] width 141 height 12
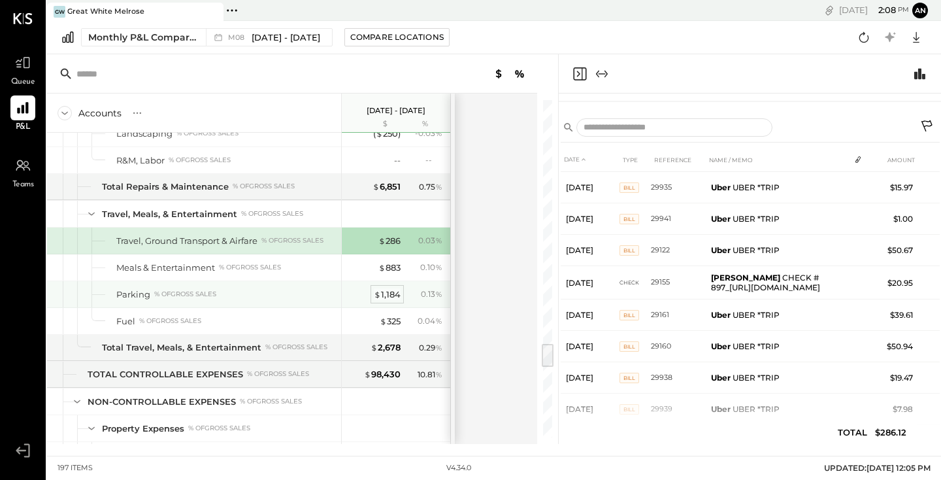
click at [384, 297] on div "$ 1,184" at bounding box center [387, 294] width 27 height 12
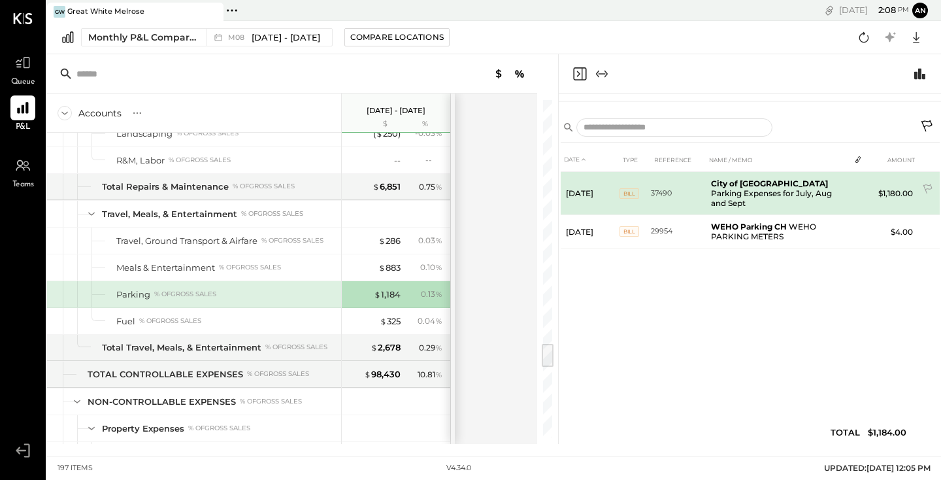
click at [629, 188] on span "Bill" at bounding box center [629, 193] width 20 height 10
click at [770, 194] on td "City of [GEOGRAPHIC_DATA] Expenses for July, Aug and Sept" at bounding box center [778, 193] width 144 height 43
click at [893, 185] on td "$1,180.00" at bounding box center [893, 193] width 50 height 43
click at [861, 189] on span "2" at bounding box center [861, 186] width 4 height 9
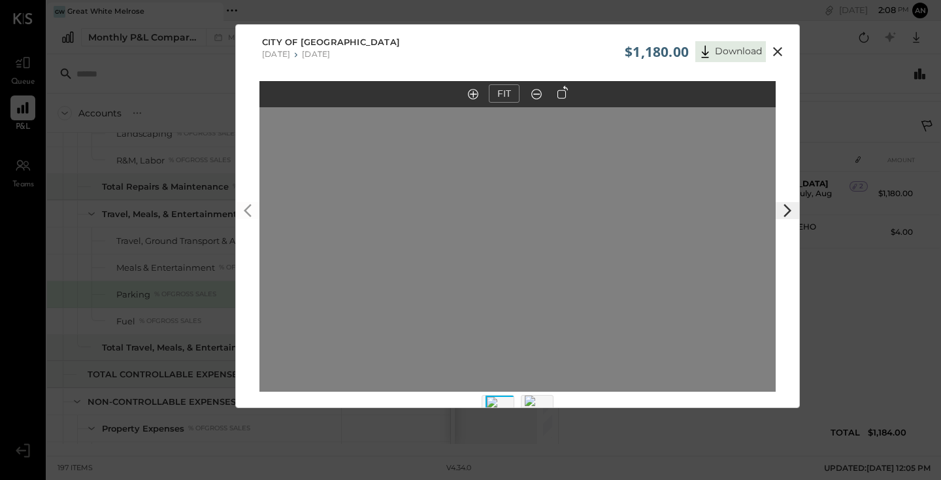
click at [542, 404] on img at bounding box center [540, 413] width 31 height 37
click at [500, 400] on img at bounding box center [501, 413] width 31 height 37
drag, startPoint x: 532, startPoint y: 233, endPoint x: 514, endPoint y: 231, distance: 18.4
click at [567, 93] on icon at bounding box center [562, 92] width 10 height 13
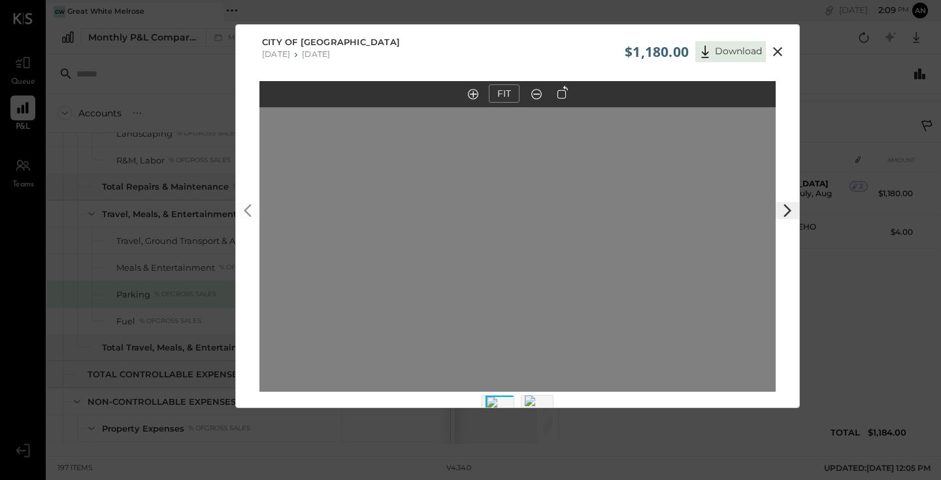
click at [567, 93] on icon at bounding box center [562, 92] width 10 height 13
drag, startPoint x: 518, startPoint y: 191, endPoint x: 522, endPoint y: 285, distance: 93.6
click at [297, 143] on img at bounding box center [290, 91] width 13 height 104
drag, startPoint x: 520, startPoint y: 293, endPoint x: 514, endPoint y: 326, distance: 33.8
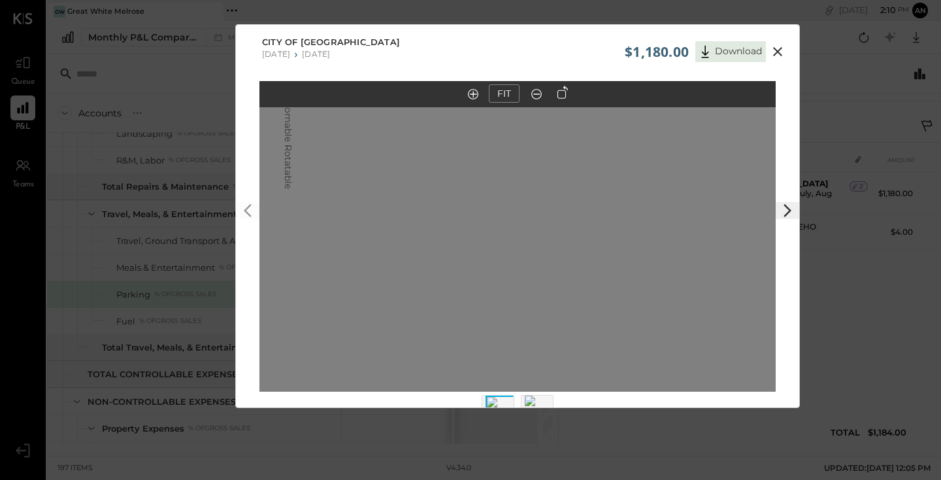
click at [295, 188] on img at bounding box center [288, 136] width 13 height 104
click at [774, 47] on icon at bounding box center [778, 52] width 16 height 16
